Goal: Task Accomplishment & Management: Manage account settings

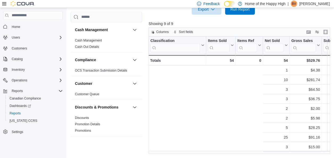
scroll to position [0, 151]
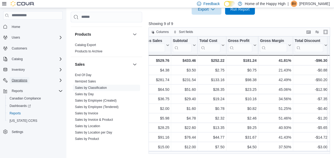
click at [25, 79] on span "Operations" at bounding box center [20, 80] width 16 height 4
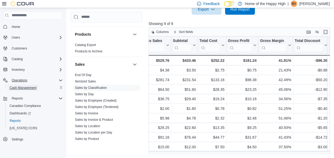
click at [23, 88] on span "Cash Management" at bounding box center [23, 88] width 27 height 4
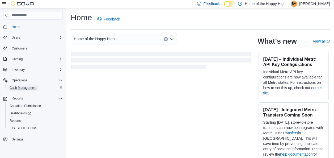
click at [23, 86] on span "Cash Management" at bounding box center [23, 88] width 27 height 4
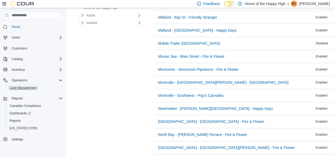
scroll to position [1243, 0]
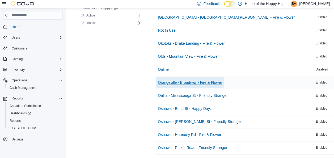
click at [179, 80] on span "Orangeville - Broadway - Fire & Flower" at bounding box center [190, 82] width 64 height 5
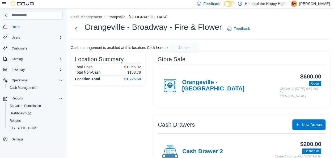
click at [86, 16] on button "Cash Management" at bounding box center [86, 17] width 31 height 4
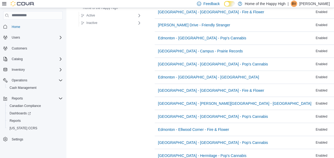
scroll to position [276, 0]
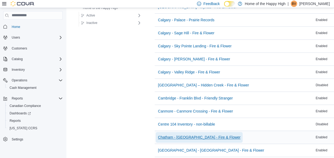
click at [183, 135] on span "Chatham - [GEOGRAPHIC_DATA] - Fire & Flower" at bounding box center [199, 137] width 83 height 5
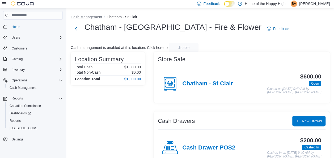
click at [87, 19] on button "Cash Management" at bounding box center [86, 17] width 31 height 4
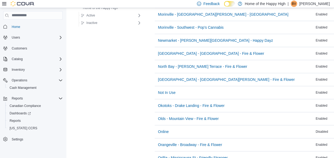
scroll to position [1243, 0]
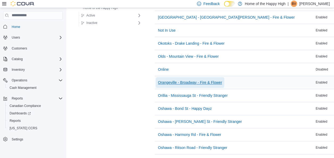
click at [196, 80] on span "Orangeville - Broadway - Fire & Flower" at bounding box center [190, 82] width 64 height 5
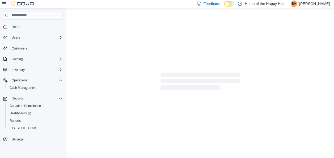
scroll to position [72, 0]
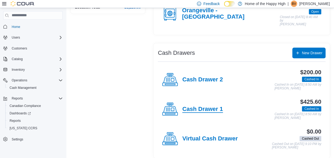
click at [199, 106] on h4 "Cash Drawer 1" at bounding box center [202, 109] width 41 height 7
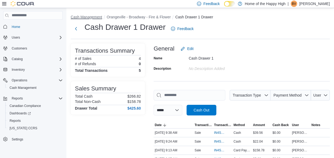
click at [92, 16] on button "Cash Management" at bounding box center [86, 17] width 31 height 4
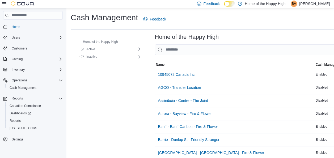
scroll to position [690, 0]
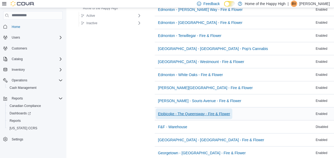
click at [188, 111] on span "Etobicoke - The Queensway - Fire & Flower" at bounding box center [194, 113] width 72 height 5
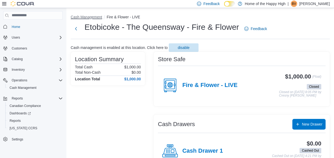
click at [95, 16] on button "Cash Management" at bounding box center [86, 17] width 31 height 4
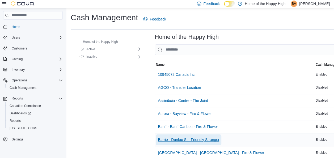
click at [158, 137] on span "Barrie - Dunlop St - Friendly Stranger" at bounding box center [188, 139] width 61 height 5
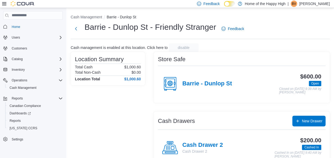
click at [83, 20] on ol "Cash Management Barrie - Dunlop St" at bounding box center [200, 17] width 259 height 6
click at [88, 19] on button "Cash Management" at bounding box center [86, 17] width 31 height 4
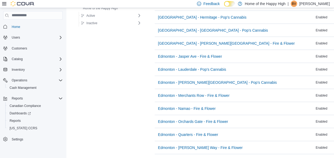
scroll to position [690, 0]
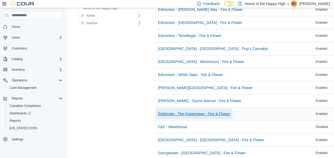
click at [166, 111] on span "Etobicoke - The Queensway - Fire & Flower" at bounding box center [194, 113] width 72 height 5
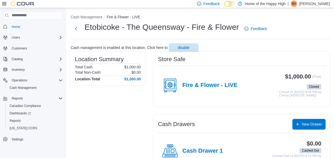
click at [25, 3] on img at bounding box center [23, 3] width 24 height 5
click at [15, 27] on span "Home" at bounding box center [16, 27] width 9 height 4
